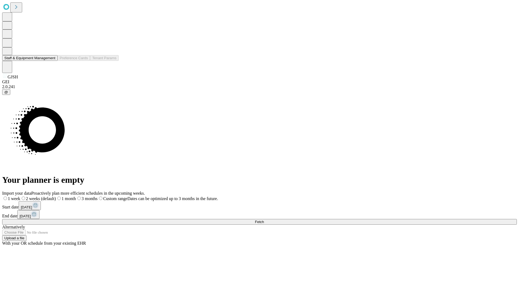
click at [52, 61] on button "Staff & Equipment Management" at bounding box center [29, 58] width 55 height 6
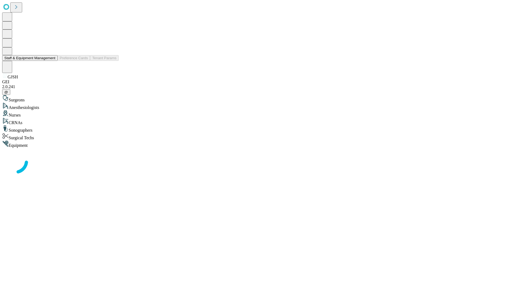
click at [52, 61] on button "Staff & Equipment Management" at bounding box center [29, 58] width 55 height 6
